Goal: Contribute content: Contribute content

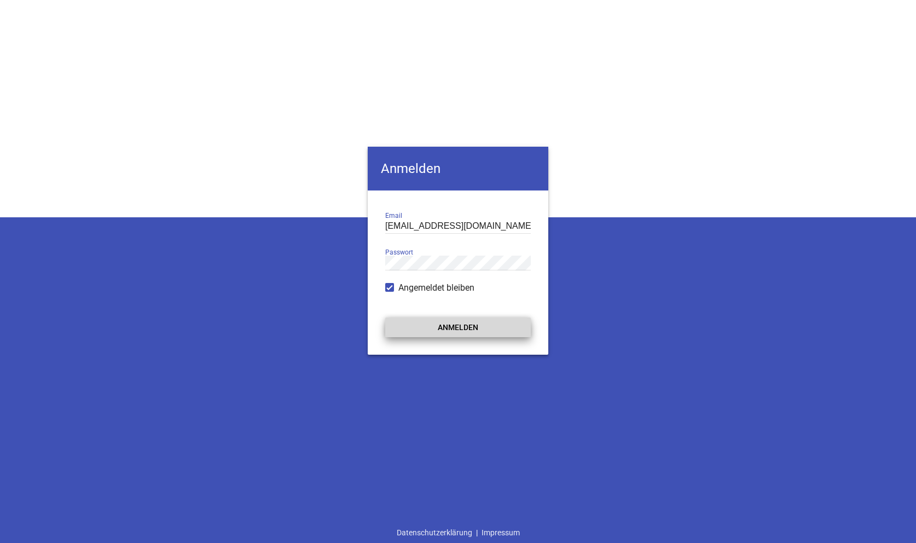
click at [500, 329] on button "Anmelden" at bounding box center [458, 327] width 146 height 20
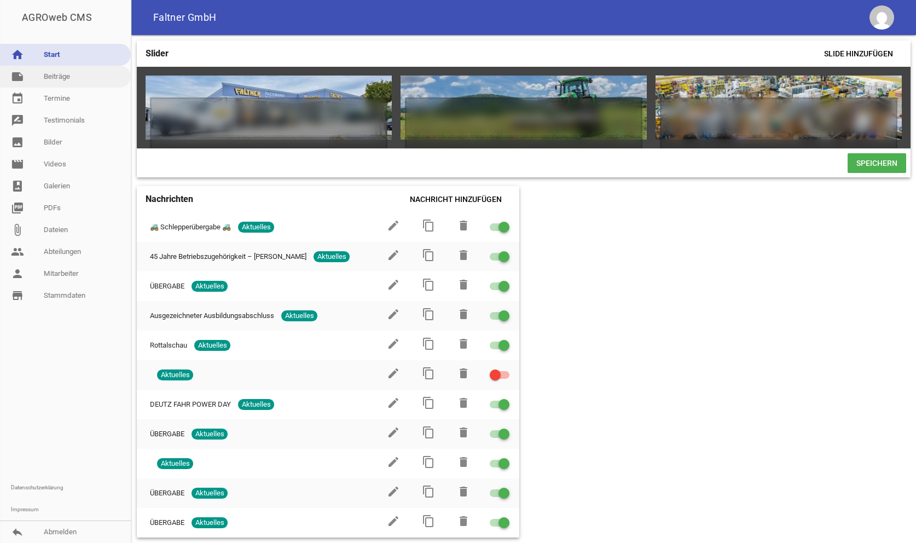
click at [50, 73] on link "note Beiträge" at bounding box center [65, 77] width 131 height 22
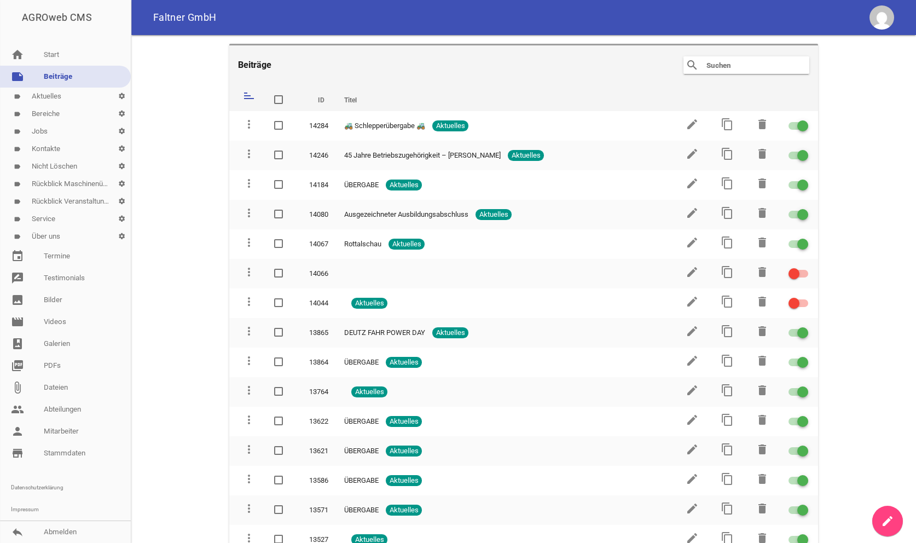
click at [888, 522] on icon "create" at bounding box center [887, 520] width 13 height 13
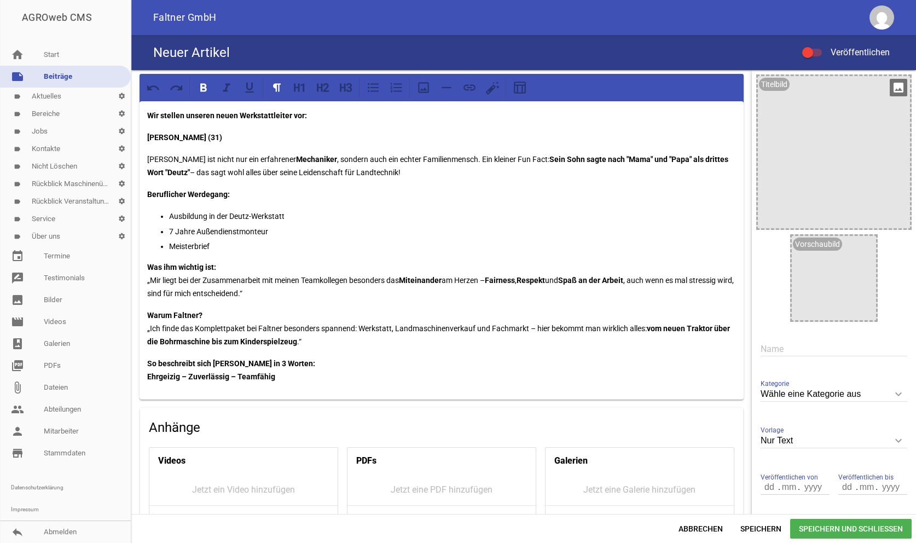
click at [870, 112] on div at bounding box center [834, 152] width 152 height 152
click at [898, 88] on icon "image" at bounding box center [899, 88] width 18 height 18
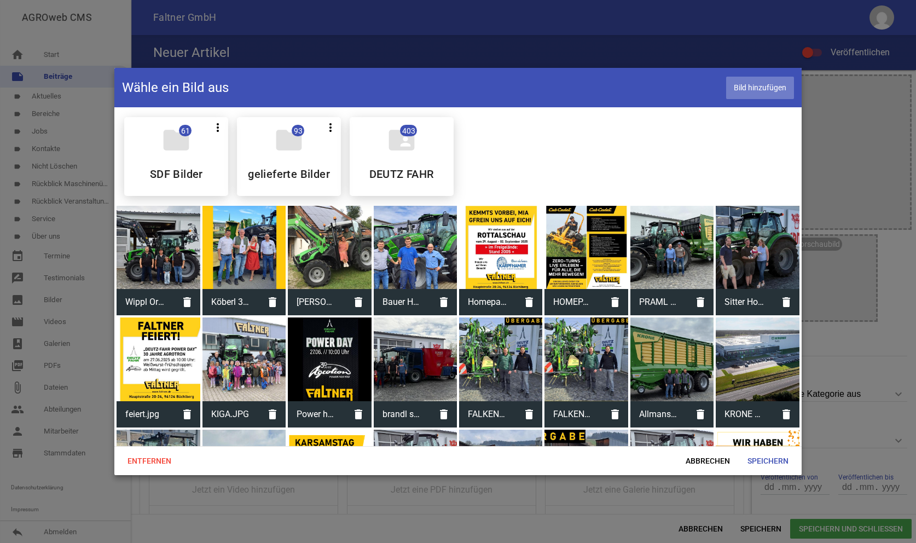
click at [783, 88] on span "Bild hinzufügen" at bounding box center [760, 88] width 68 height 22
click at [774, 464] on span "Speichern" at bounding box center [768, 461] width 59 height 20
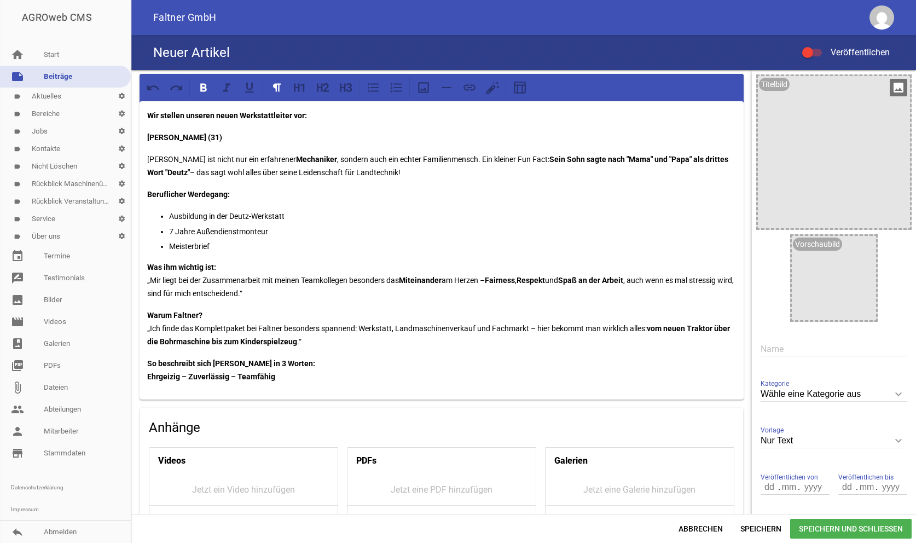
click at [901, 88] on icon "image" at bounding box center [899, 88] width 18 height 18
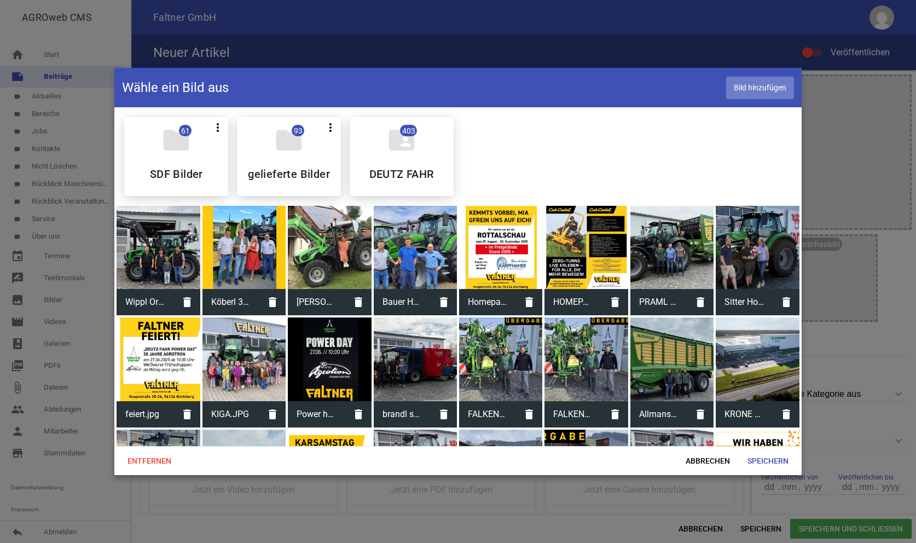
click at [756, 80] on span "Bild hinzufügen" at bounding box center [760, 88] width 68 height 22
click at [776, 456] on span "Speichern" at bounding box center [768, 461] width 59 height 20
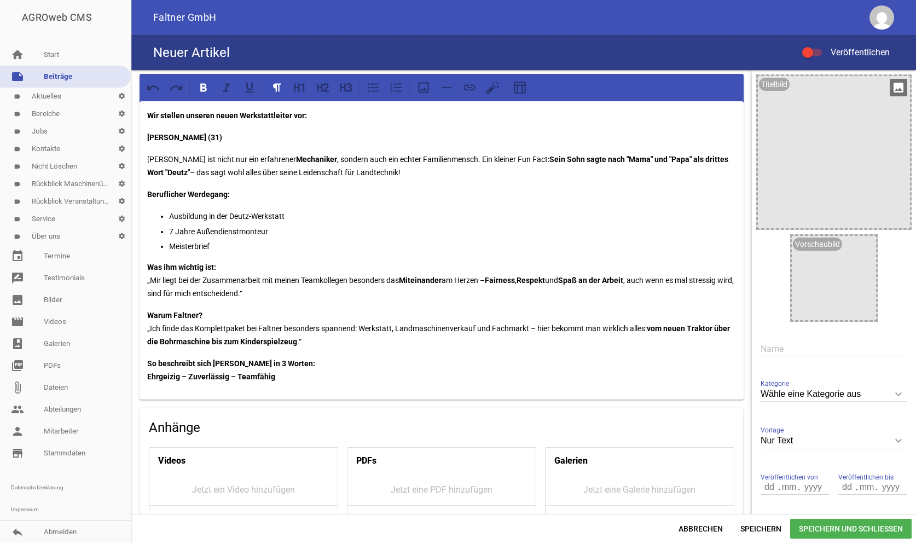
click at [866, 130] on div at bounding box center [834, 152] width 152 height 152
click at [905, 84] on icon "image" at bounding box center [899, 88] width 18 height 18
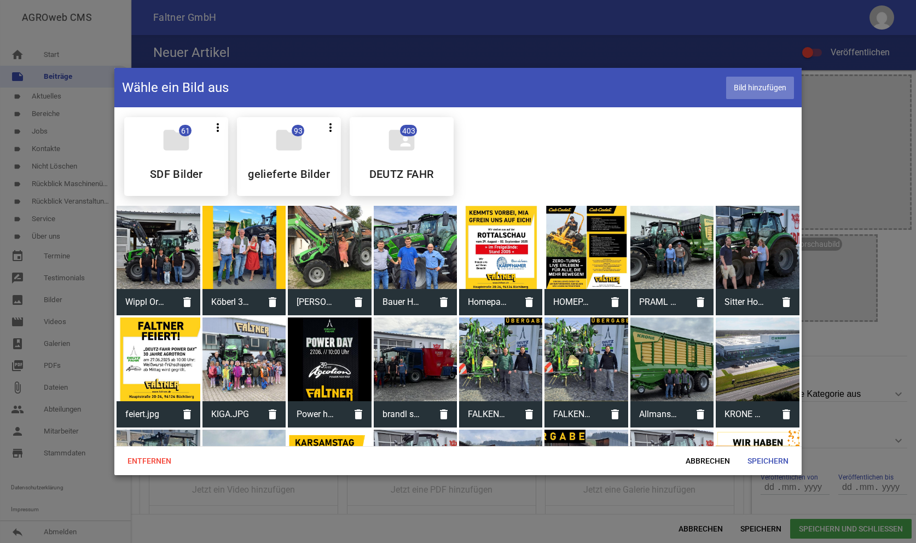
click at [760, 85] on span "Bild hinzufügen" at bounding box center [760, 88] width 68 height 22
click at [762, 454] on span "Speichern" at bounding box center [768, 461] width 59 height 20
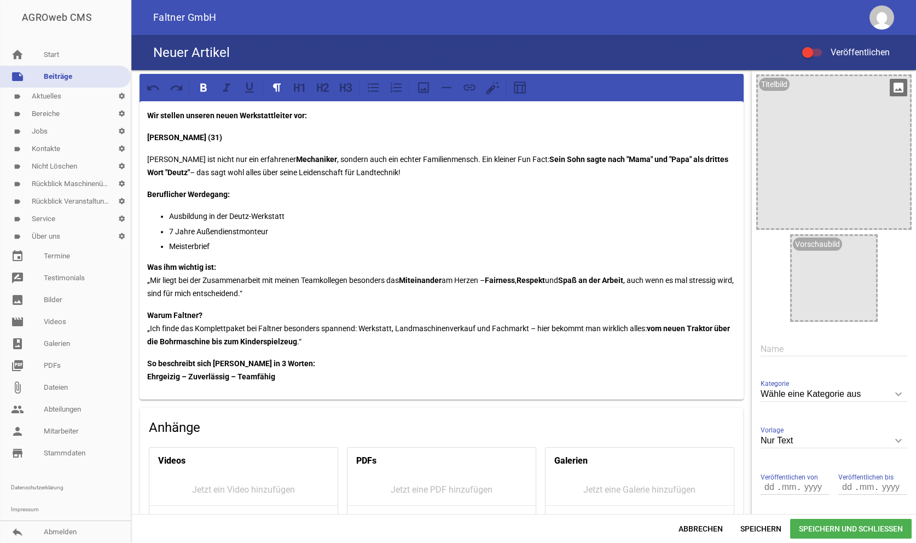
click at [899, 88] on icon "image" at bounding box center [899, 88] width 18 height 18
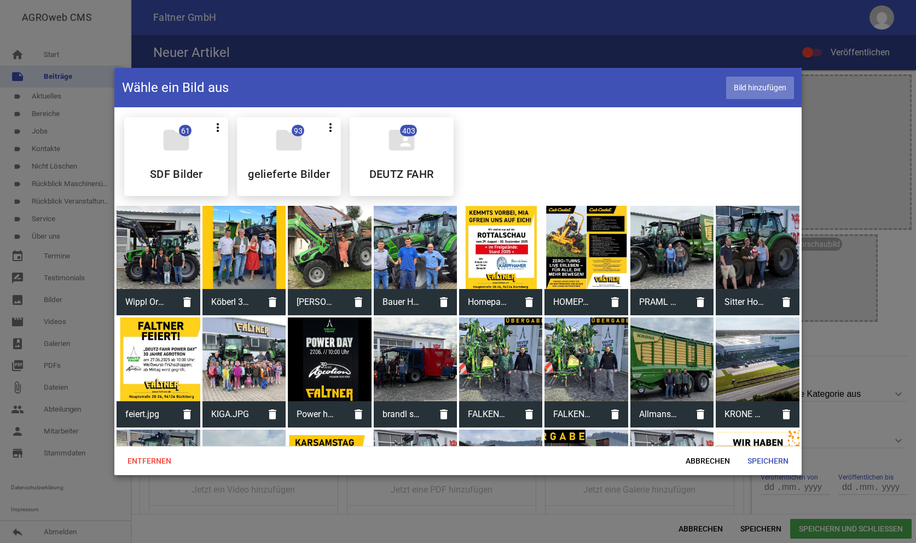
click at [766, 84] on span "Bild hinzufügen" at bounding box center [760, 88] width 68 height 22
click at [760, 461] on span "Speichern" at bounding box center [768, 461] width 59 height 20
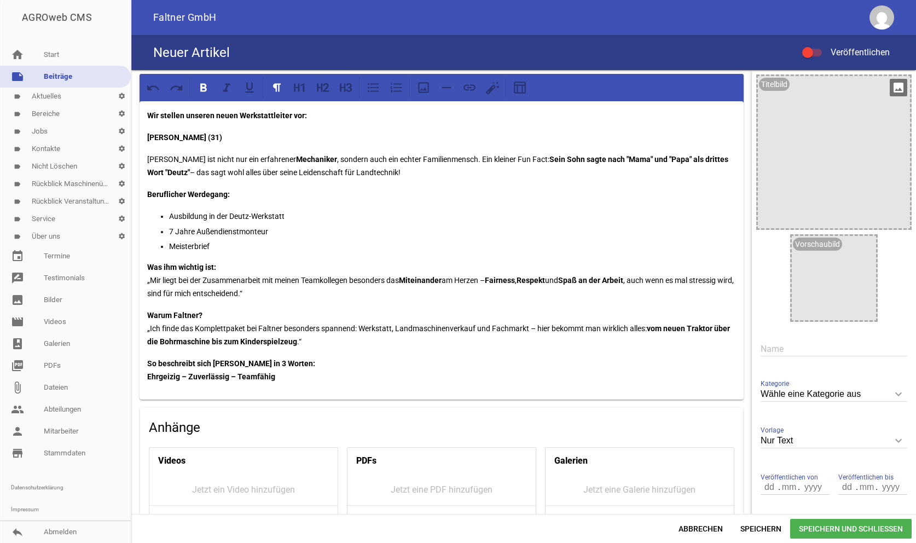
click at [894, 91] on icon "image" at bounding box center [899, 88] width 18 height 18
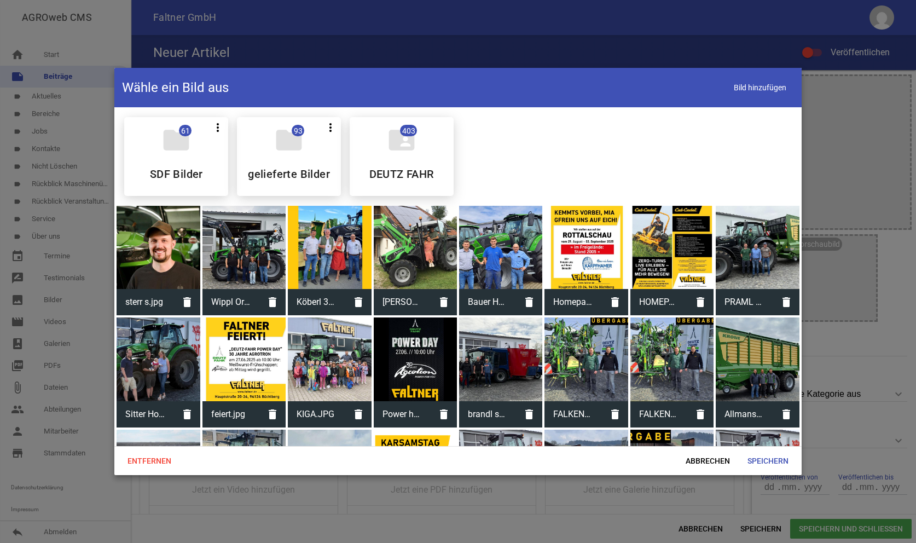
click at [161, 238] on div at bounding box center [158, 247] width 83 height 83
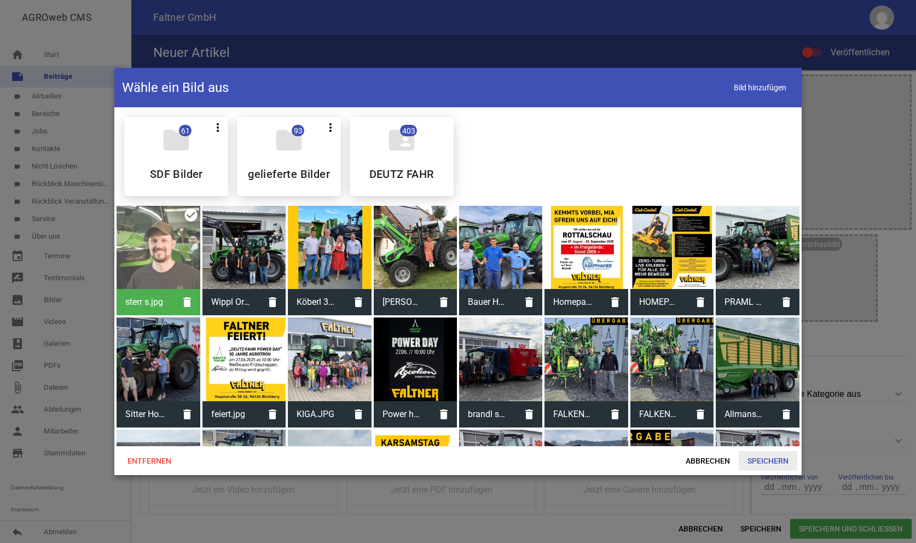
click at [776, 453] on span "Speichern" at bounding box center [768, 461] width 59 height 20
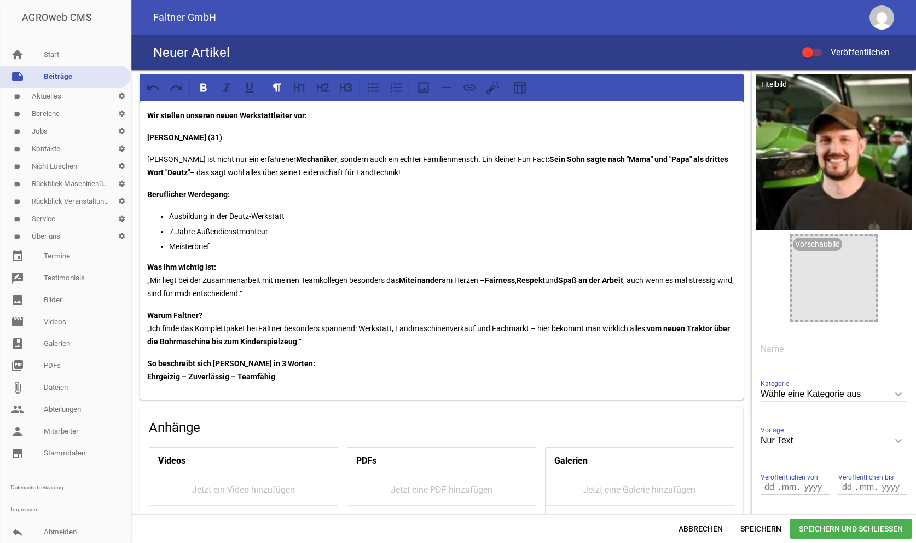
click at [835, 385] on div "Wähle eine Kategorie aus keyboard_arrow_down Kategorie Wähle eine Kategorie aus…" at bounding box center [834, 395] width 147 height 38
click at [842, 398] on input "Wähle eine Kategorie aus" at bounding box center [834, 394] width 147 height 15
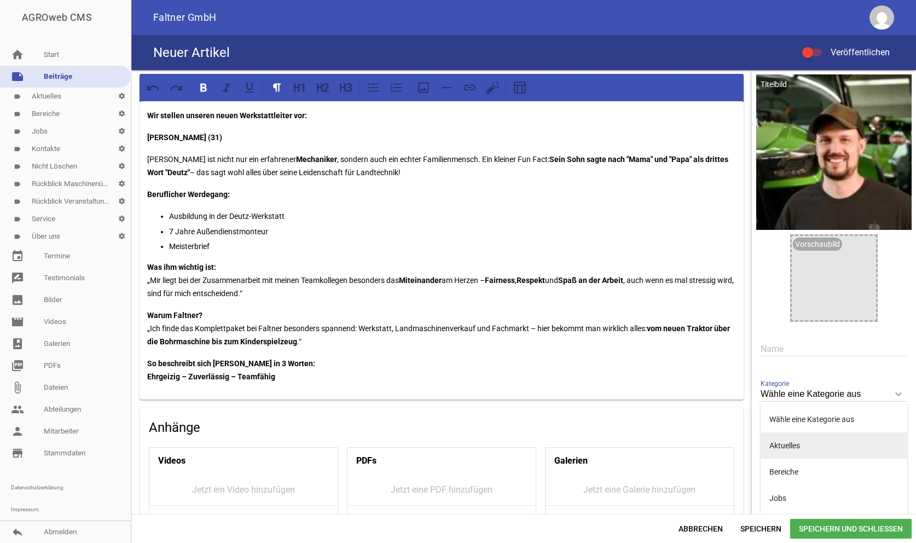
click at [805, 446] on li "Aktuelles" at bounding box center [834, 445] width 147 height 26
type input "Aktuelles"
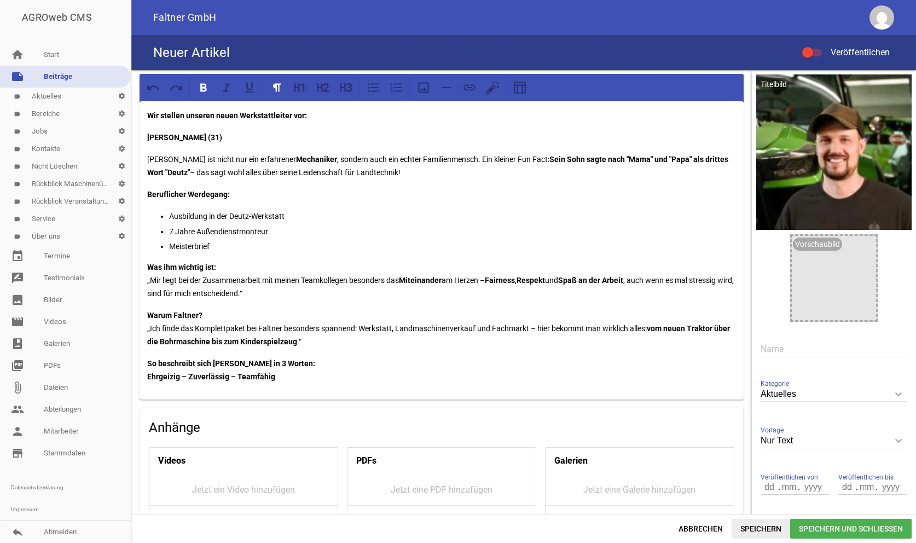
click at [768, 528] on span "Speichern" at bounding box center [761, 529] width 59 height 20
click at [814, 53] on div at bounding box center [812, 53] width 20 height 8
click at [818, 46] on input "Veröffentlichen" at bounding box center [818, 46] width 0 height 0
click at [761, 525] on span "Speichern" at bounding box center [761, 529] width 59 height 20
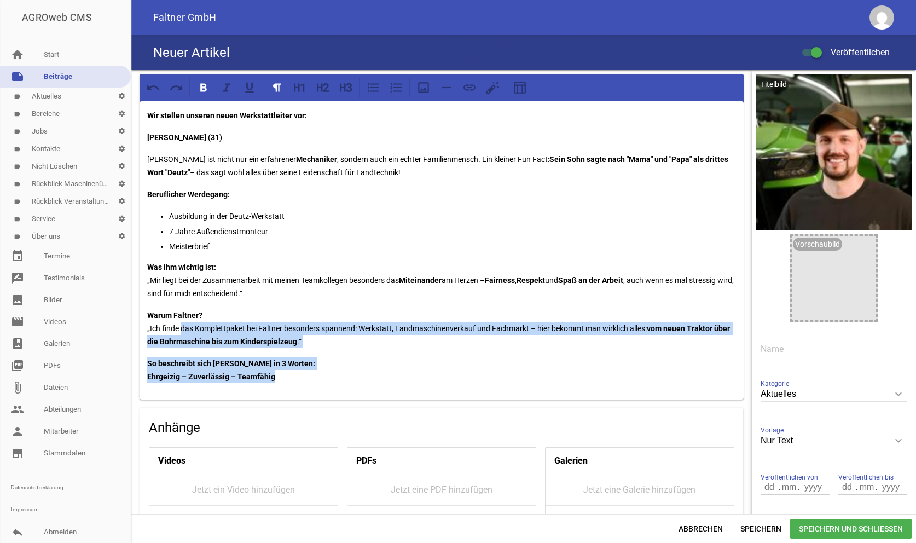
drag, startPoint x: 288, startPoint y: 384, endPoint x: 36, endPoint y: -5, distance: 464.1
click at [131, 70] on div "Wir stellen unseren neuen Werkstattleiter vor: [PERSON_NAME] (31) [PERSON_NAME]…" at bounding box center [523, 292] width 785 height 444
click at [202, 100] on div at bounding box center [442, 87] width 604 height 27
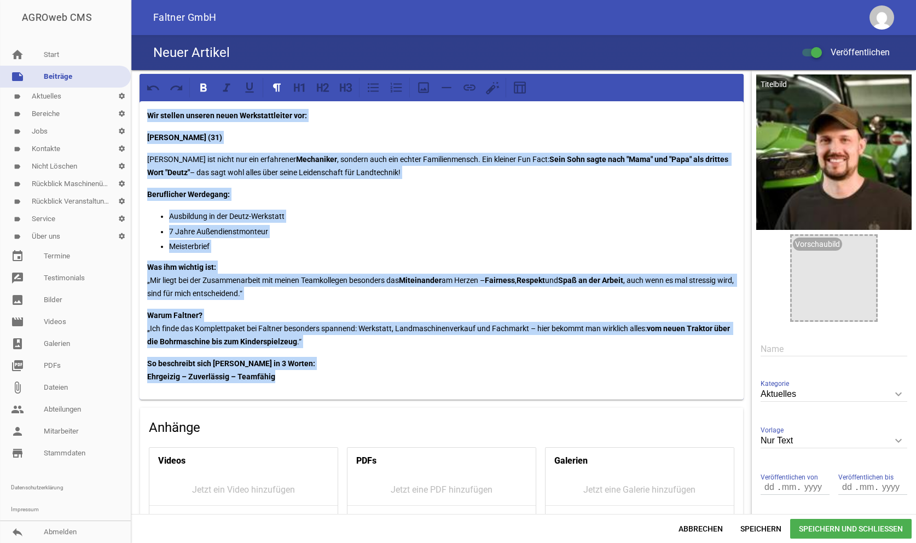
drag, startPoint x: 145, startPoint y: 111, endPoint x: 314, endPoint y: 385, distance: 321.9
click at [314, 385] on div "Wir stellen unseren neuen Werkstattleiter vor: [PERSON_NAME] (31) [PERSON_NAME]…" at bounding box center [442, 250] width 604 height 298
click at [206, 92] on icon at bounding box center [203, 87] width 14 height 14
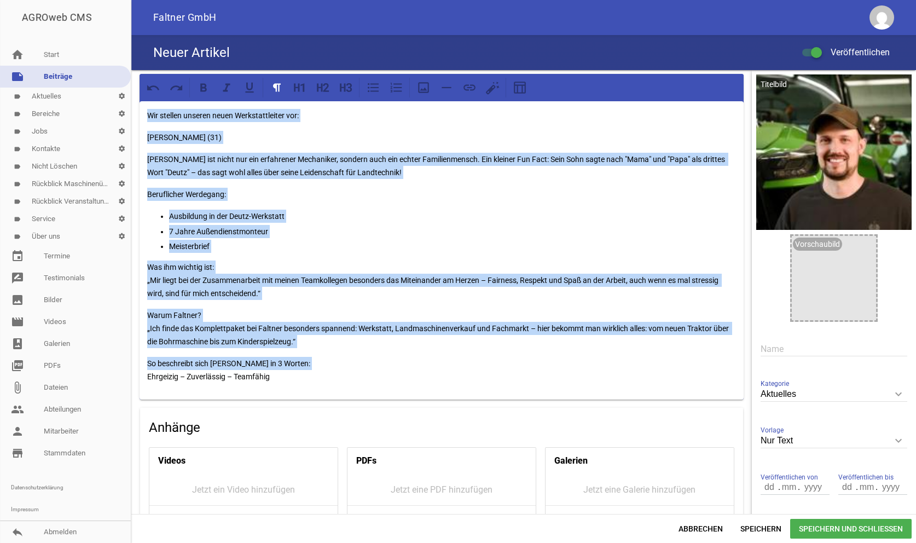
click at [421, 218] on p "Ausbildung in der Deutz-Werkstatt" at bounding box center [452, 216] width 567 height 13
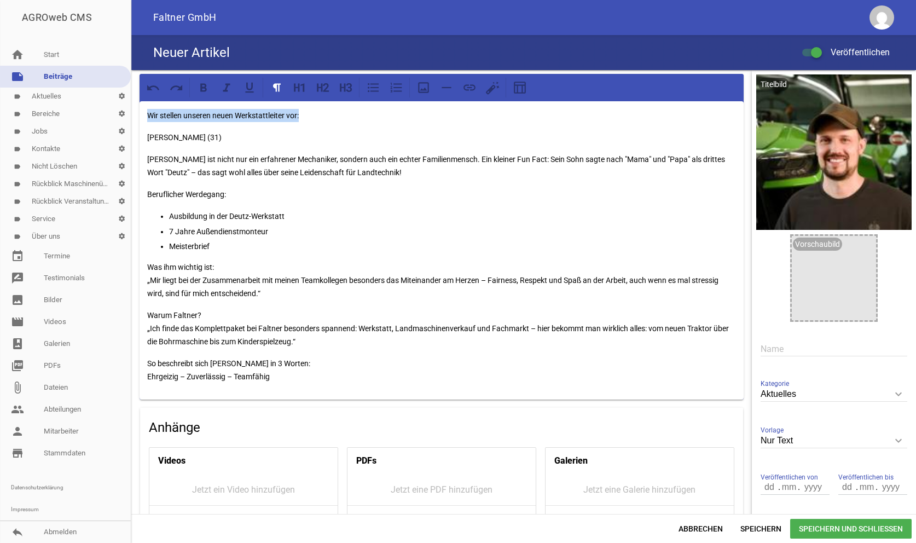
drag, startPoint x: 322, startPoint y: 116, endPoint x: 144, endPoint y: 123, distance: 178.5
click at [144, 123] on div "Wir stellen unseren neuen Werkstattleiter vor: [PERSON_NAME] (31) [PERSON_NAME]…" at bounding box center [442, 250] width 604 height 298
copy p "Wir stellen unseren neuen Werkstattleiter vor:"
paste input "Wir stellen unseren neuen Werkstattleiter vor:"
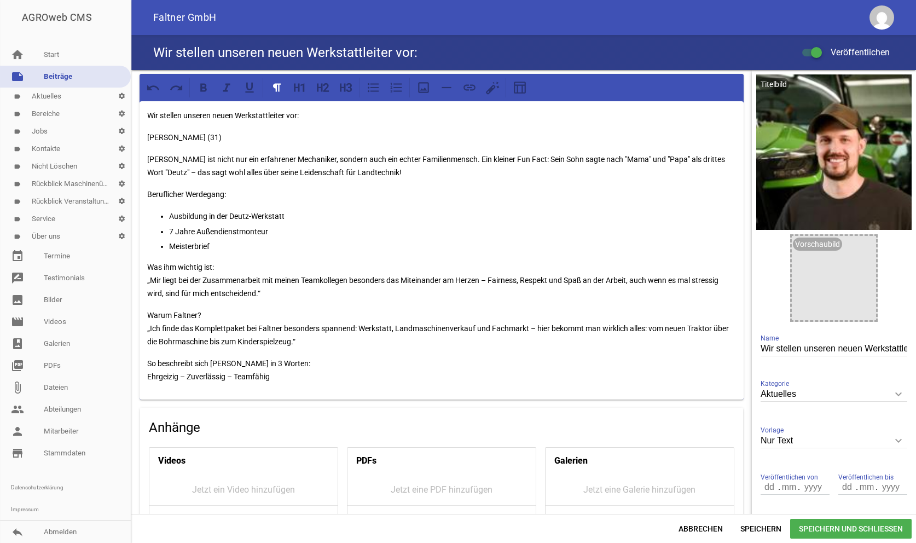
scroll to position [0, 30]
type input "Wir stellen unseren neuen Werkstattleiter vor:"
click at [336, 123] on div "Wir stellen unseren neuen Werkstattleiter vor: [PERSON_NAME] (31) [PERSON_NAME]…" at bounding box center [442, 250] width 604 height 298
drag, startPoint x: 331, startPoint y: 119, endPoint x: 127, endPoint y: 123, distance: 204.2
click at [131, 123] on div "Wir stellen unseren neuen Werkstattleiter vor: [PERSON_NAME] (31) [PERSON_NAME]…" at bounding box center [523, 292] width 785 height 444
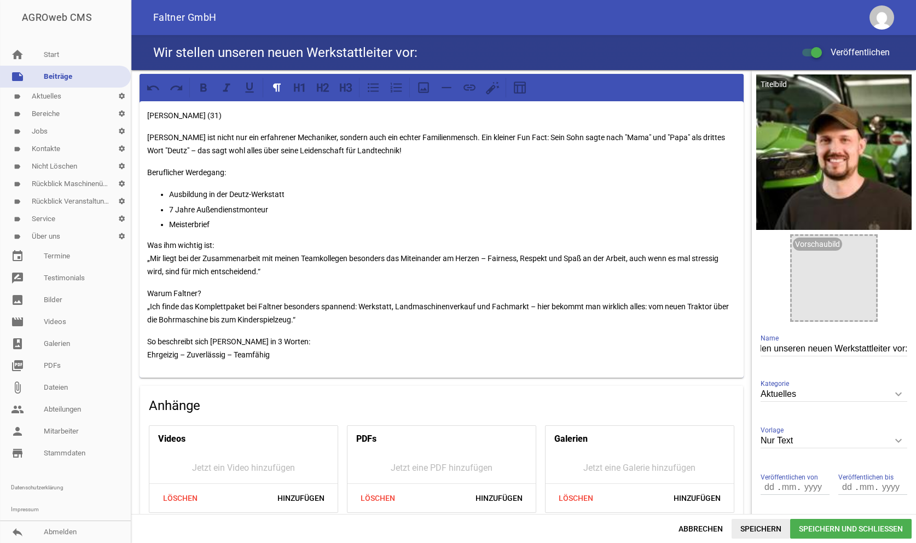
click at [771, 519] on span "Speichern" at bounding box center [761, 529] width 59 height 20
click at [754, 533] on span "Speichern" at bounding box center [761, 529] width 59 height 20
click at [767, 487] on input "number" at bounding box center [770, 487] width 19 height 14
type input "13"
type input "09"
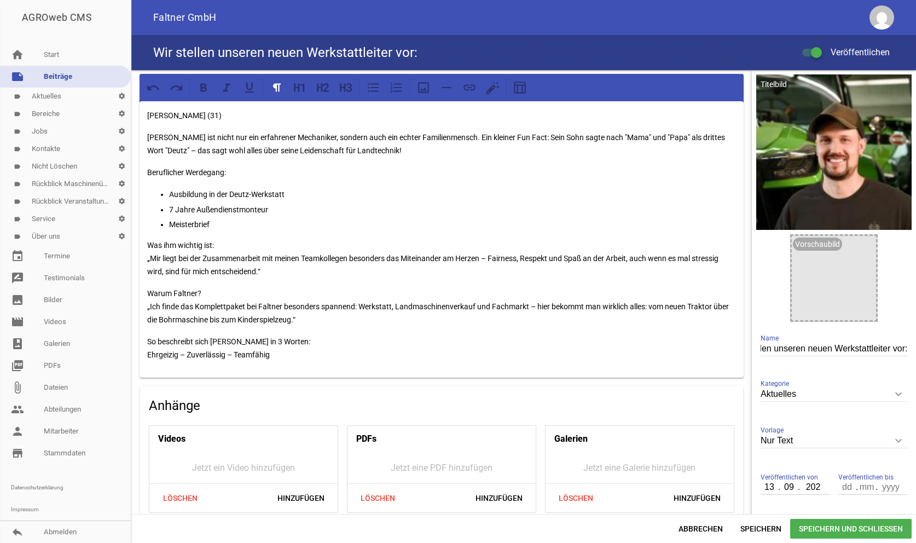
type input "2025"
click at [851, 527] on span "Speichern und Schließen" at bounding box center [851, 529] width 122 height 20
